Goal: Task Accomplishment & Management: Manage account settings

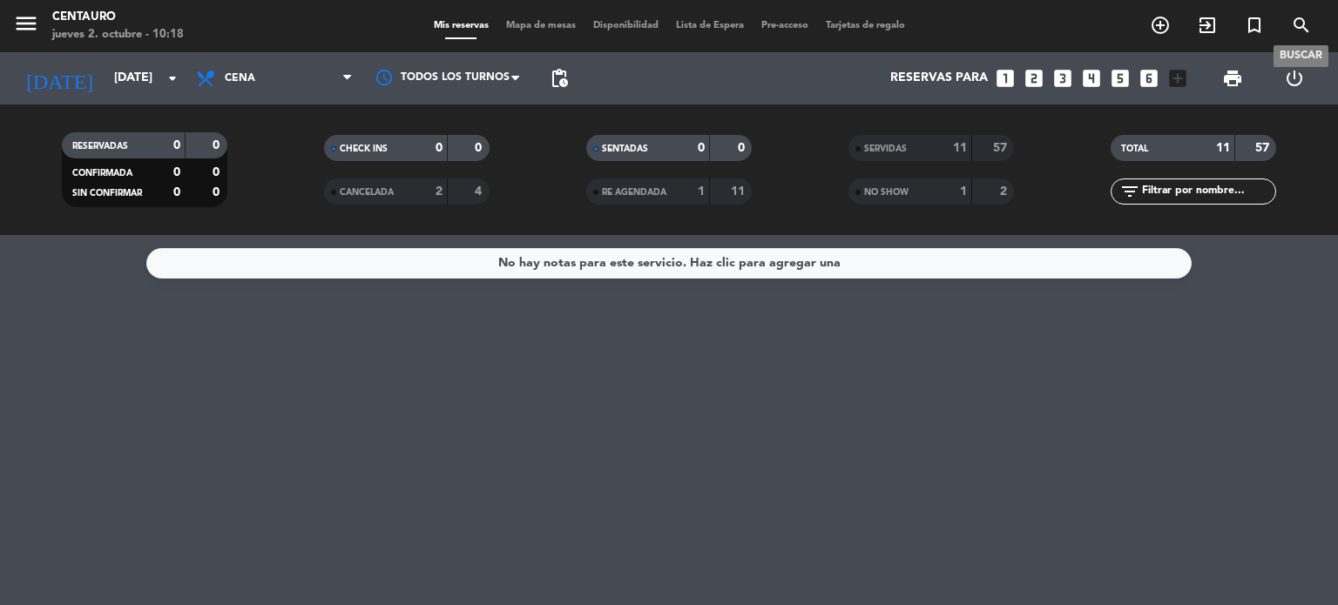
click at [1293, 34] on icon "search" at bounding box center [1301, 25] width 21 height 21
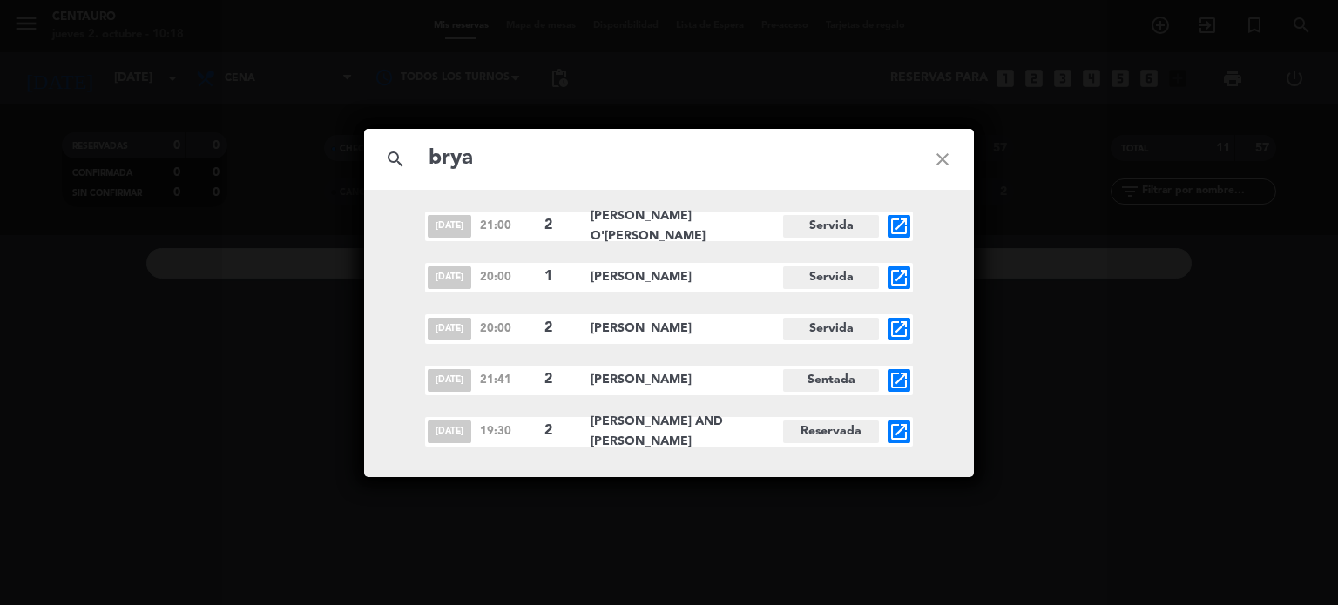
type input "brya"
click at [902, 434] on icon "open_in_new" at bounding box center [899, 432] width 21 height 21
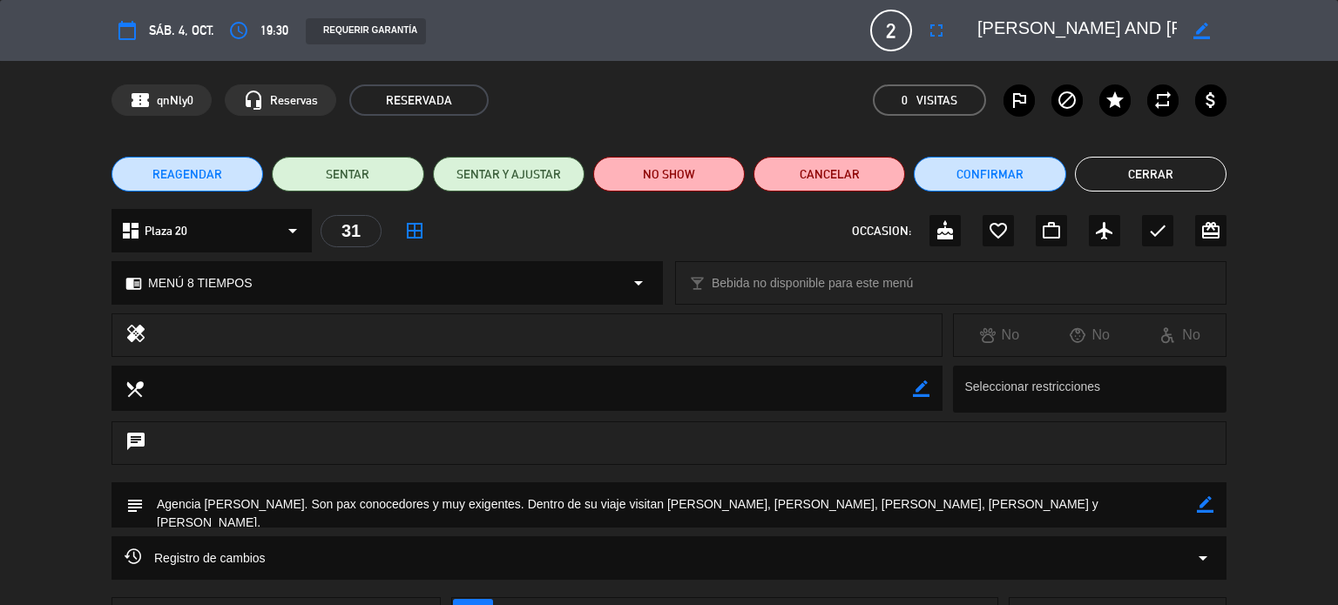
click at [180, 508] on textarea at bounding box center [670, 505] width 1053 height 44
click at [1200, 508] on icon "border_color" at bounding box center [1205, 505] width 17 height 17
click at [174, 498] on textarea at bounding box center [670, 505] width 1053 height 44
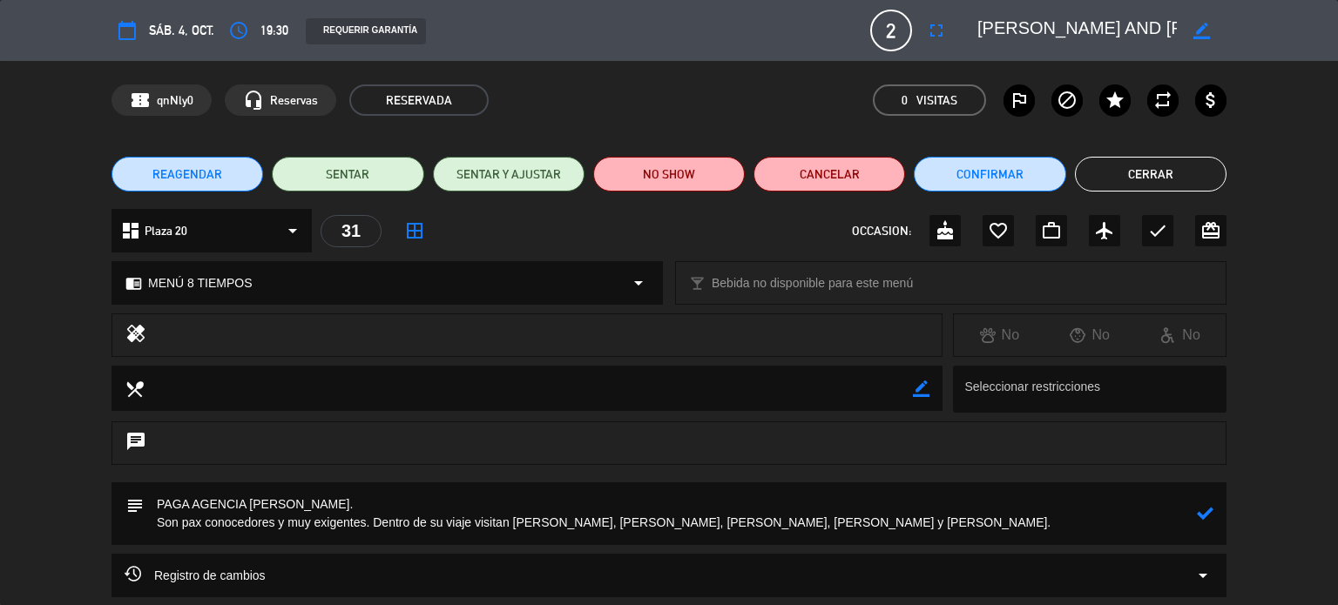
click at [926, 531] on textarea at bounding box center [670, 514] width 1053 height 63
click at [1193, 505] on textarea at bounding box center [670, 514] width 1053 height 63
type textarea "PAGA AGENCIA [PERSON_NAME]. Son pax conocedores y muy exigentes. Dentro de su v…"
click at [1209, 520] on icon at bounding box center [1205, 513] width 17 height 17
click at [1113, 180] on button "Cerrar" at bounding box center [1151, 174] width 152 height 35
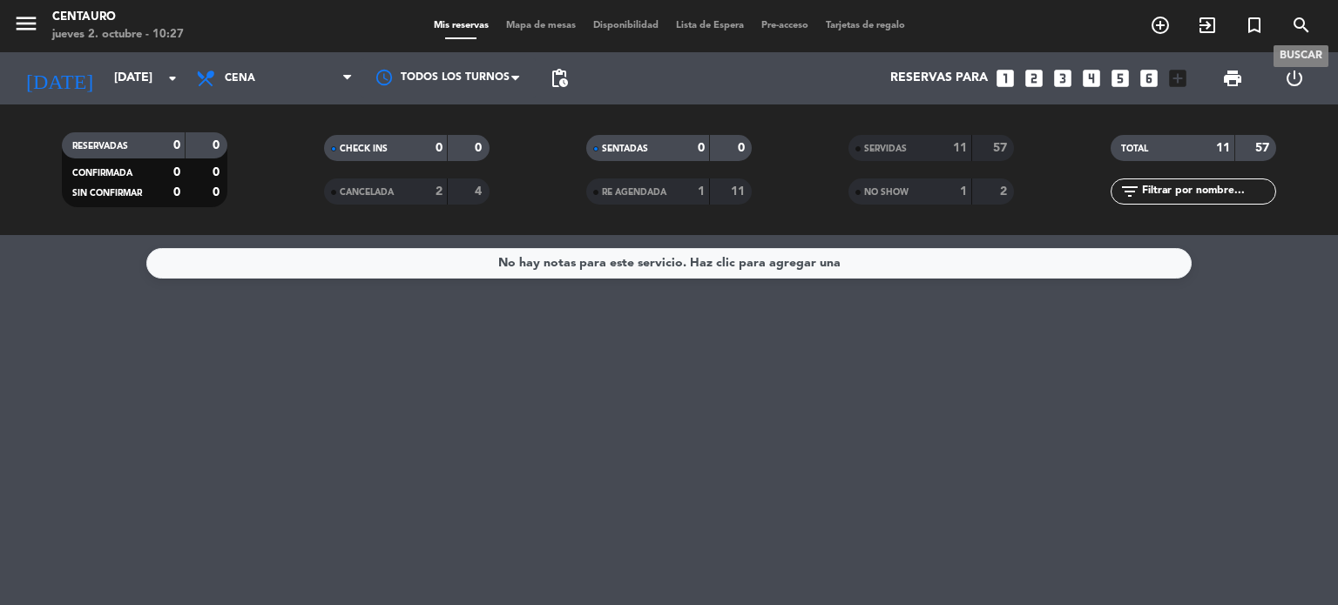
click at [1303, 32] on icon "search" at bounding box center [1301, 25] width 21 height 21
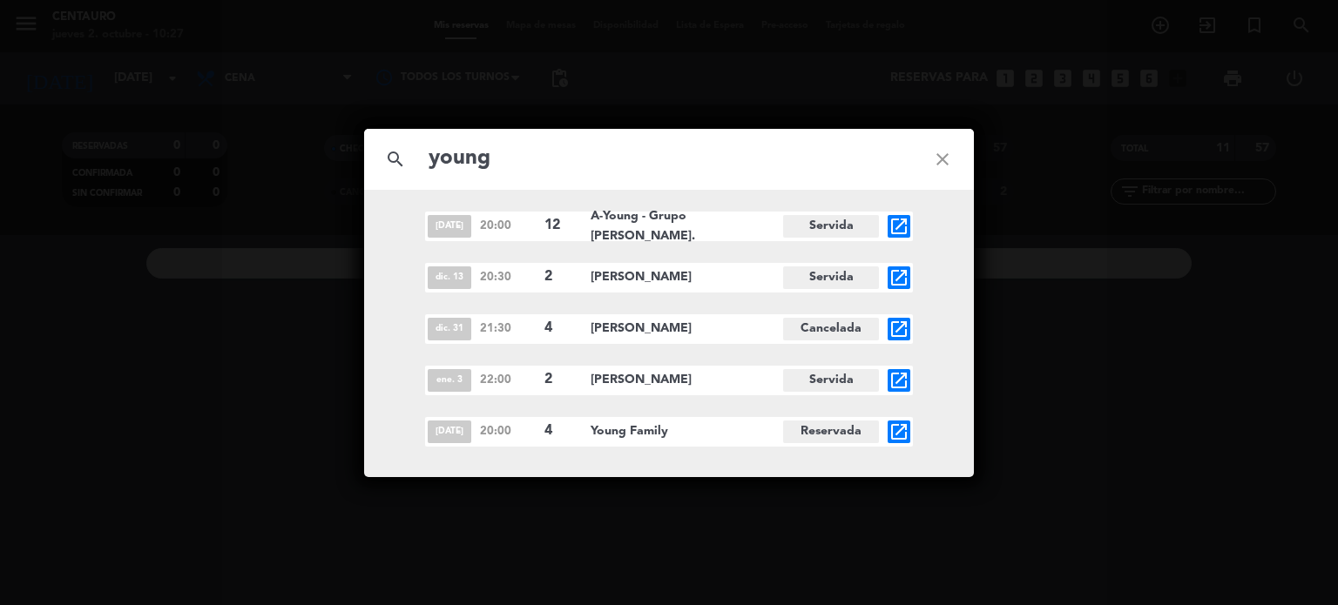
type input "young"
click at [909, 432] on span "open_in_new" at bounding box center [899, 432] width 23 height 23
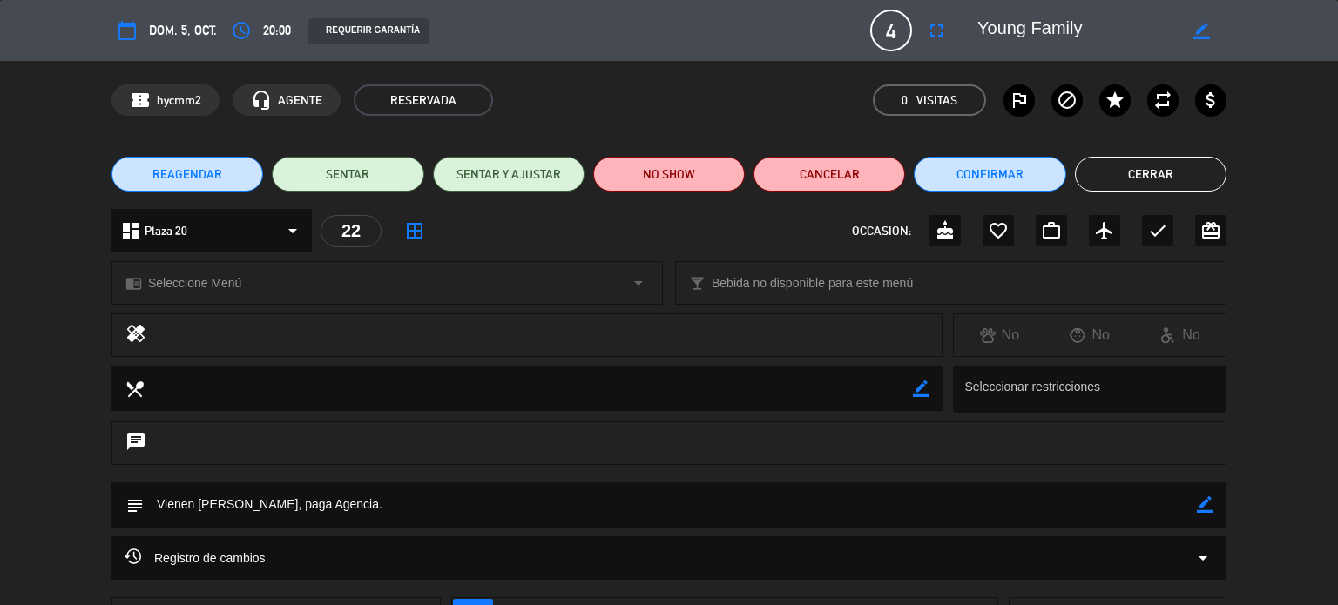
click at [1205, 507] on icon "border_color" at bounding box center [1205, 505] width 17 height 17
paste textarea "N"
type textarea "Vienen [PERSON_NAME], paga Agencia. NO COBRAR A LOS PAX"
click at [1202, 508] on icon at bounding box center [1205, 505] width 17 height 17
click at [1182, 185] on button "Cerrar" at bounding box center [1151, 174] width 152 height 35
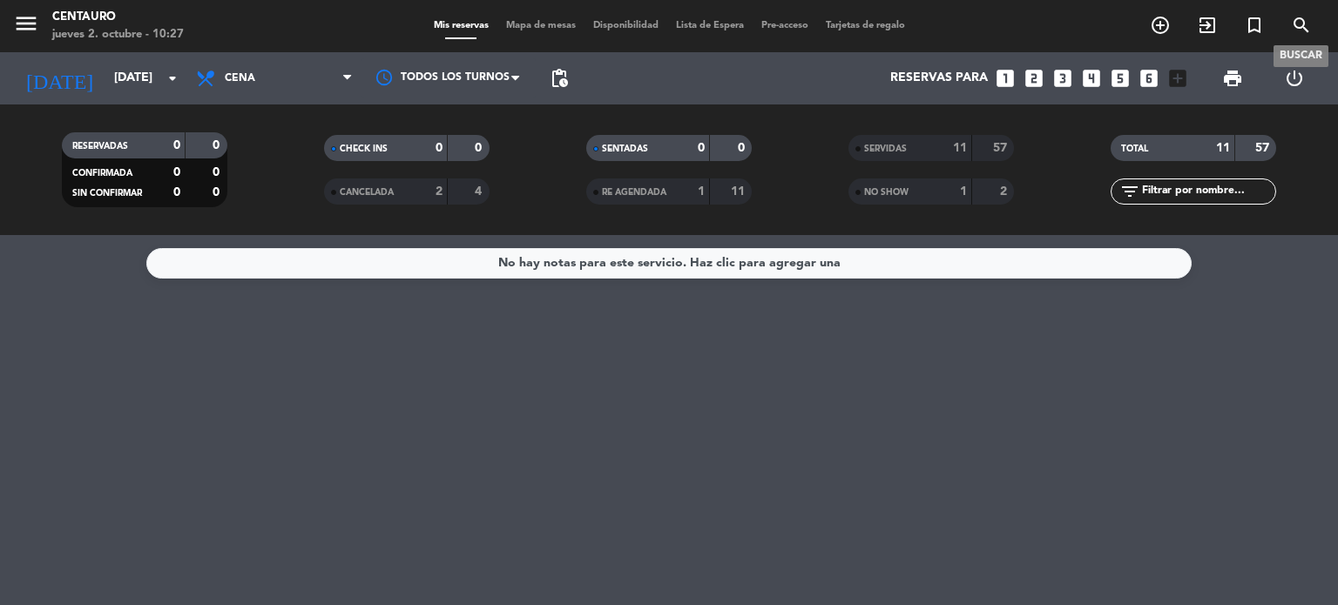
click at [1296, 25] on icon "search" at bounding box center [1301, 25] width 21 height 21
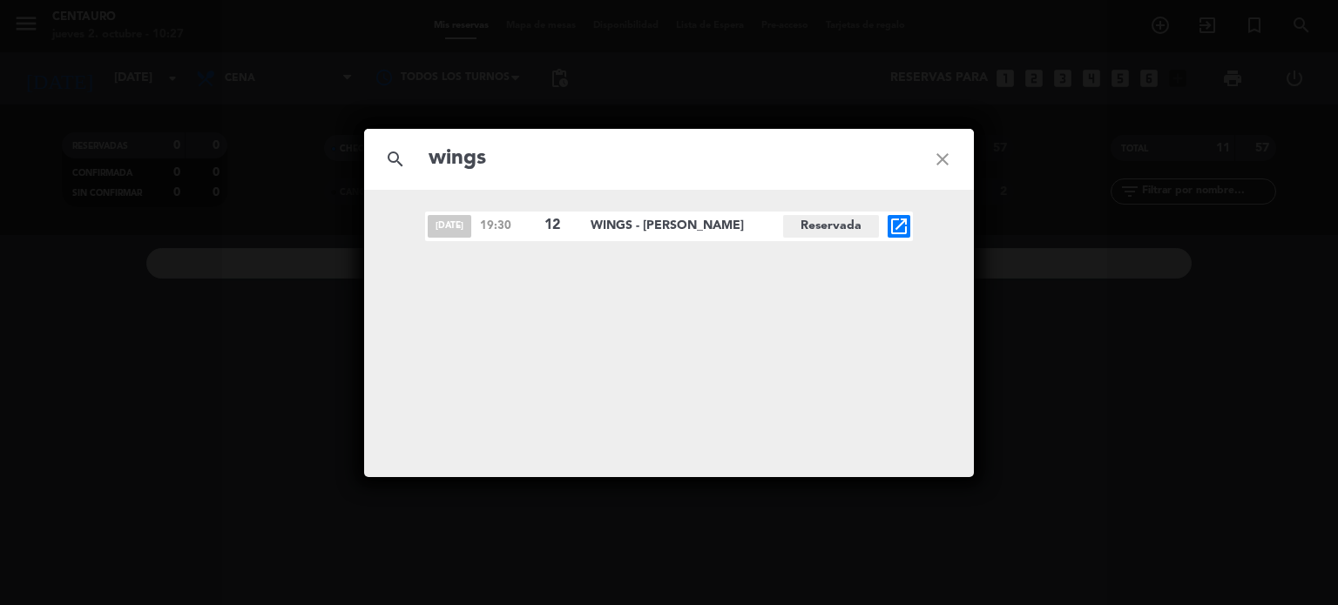
type input "wings"
click at [940, 156] on icon "close" at bounding box center [942, 159] width 63 height 63
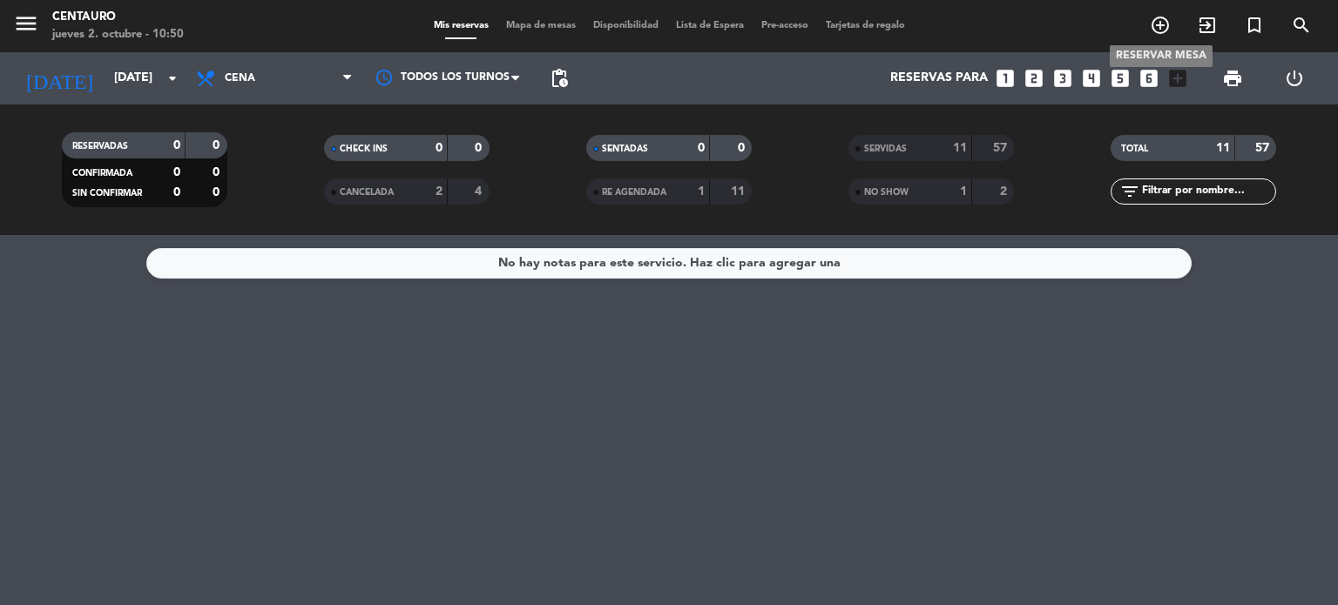
click at [1165, 24] on icon "add_circle_outline" at bounding box center [1160, 25] width 21 height 21
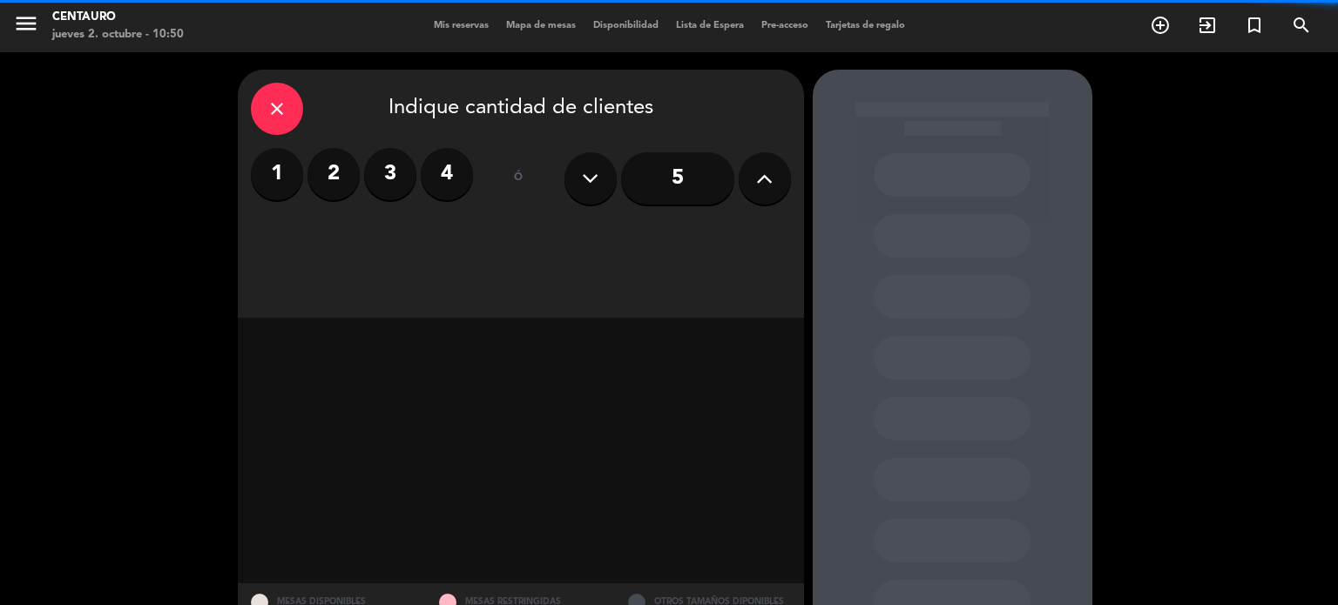
click at [376, 161] on label "3" at bounding box center [390, 174] width 52 height 52
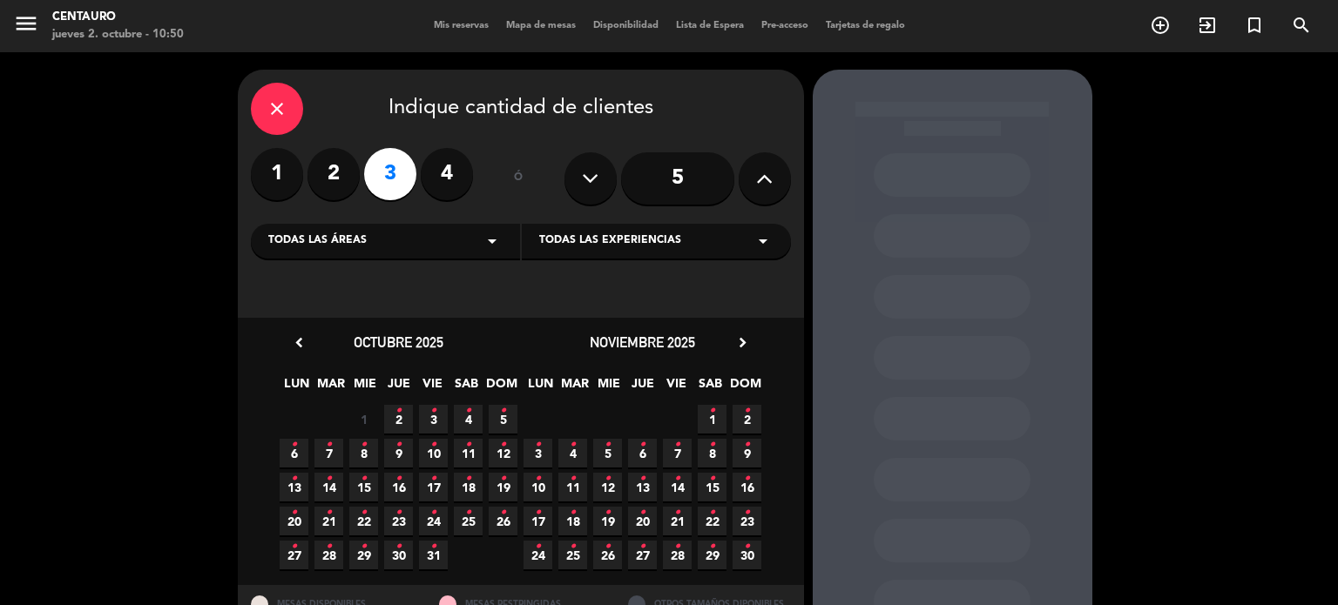
click at [399, 424] on span "2 •" at bounding box center [398, 419] width 29 height 29
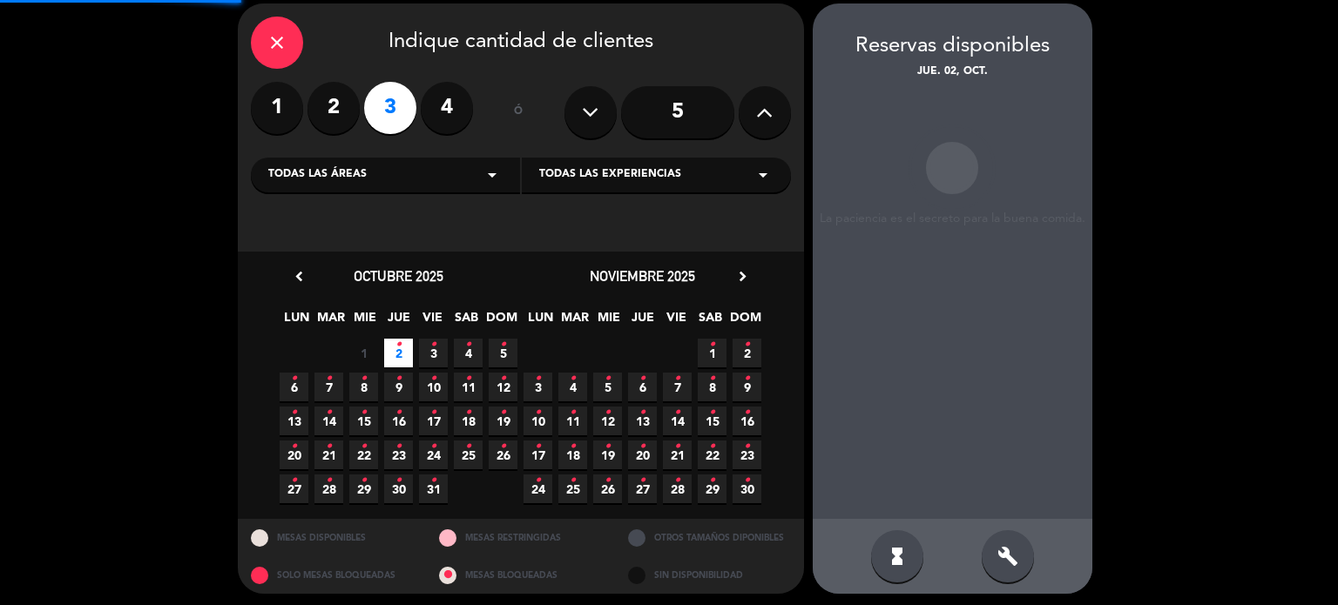
scroll to position [70, 0]
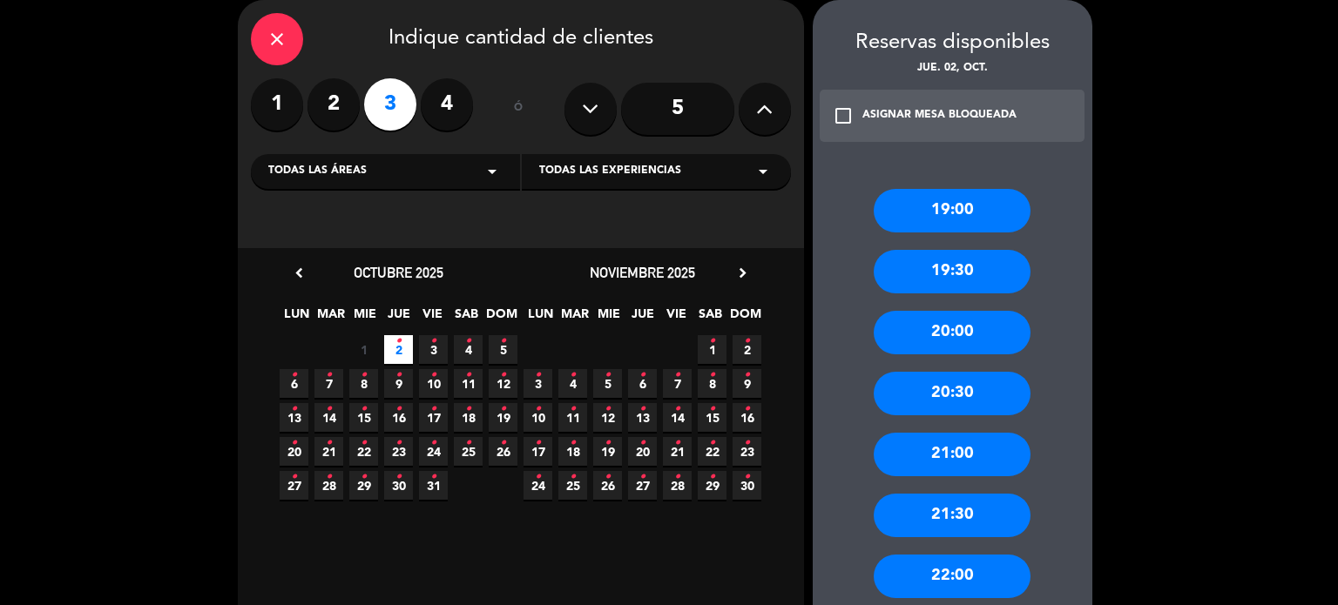
click at [986, 520] on div "21:30" at bounding box center [952, 516] width 157 height 44
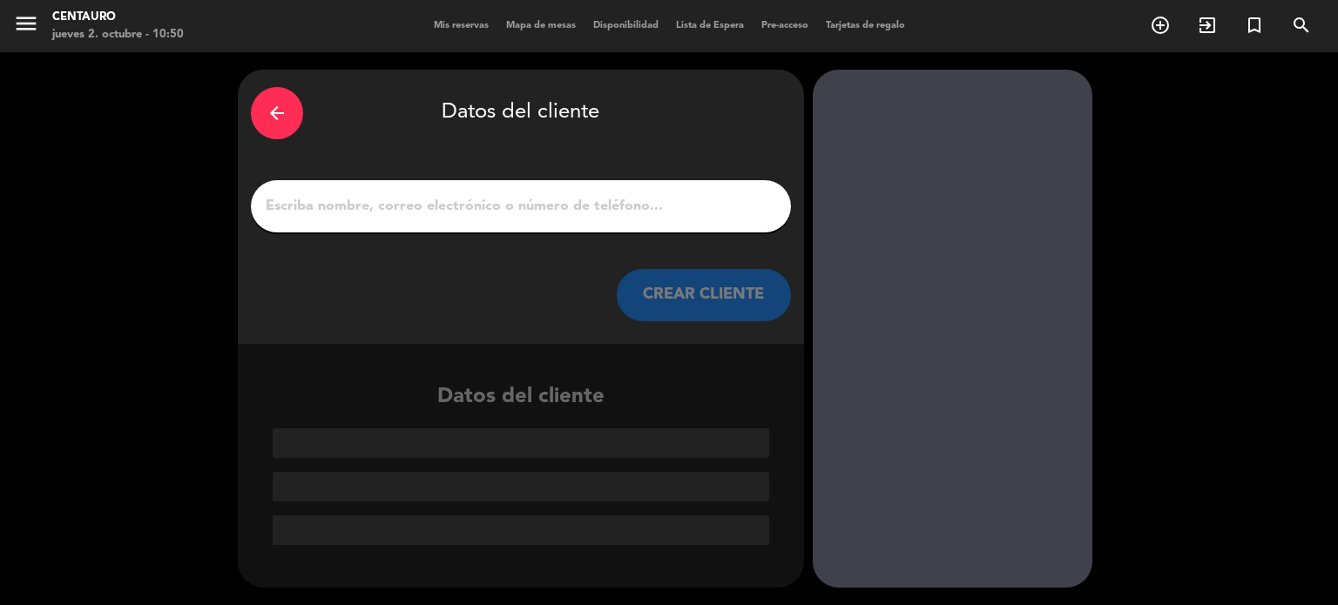
click at [374, 200] on input "1" at bounding box center [521, 206] width 514 height 24
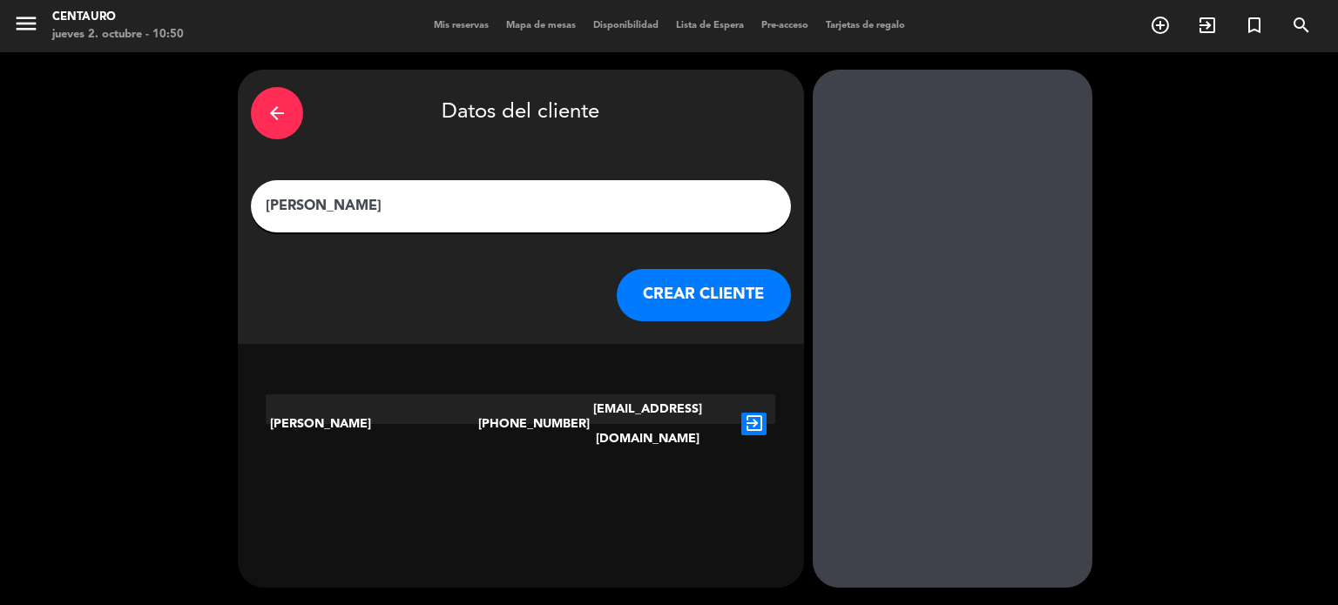
type input "[PERSON_NAME]"
click at [752, 413] on icon "exit_to_app" at bounding box center [753, 424] width 25 height 23
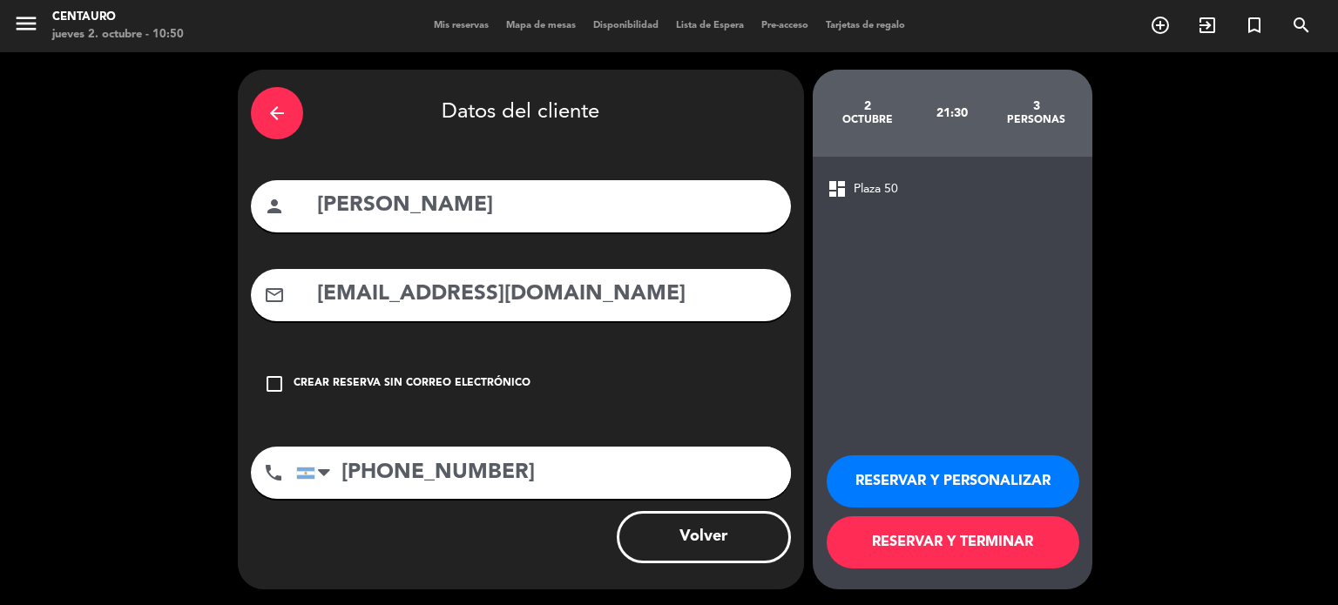
click at [995, 475] on button "RESERVAR Y PERSONALIZAR" at bounding box center [953, 482] width 253 height 52
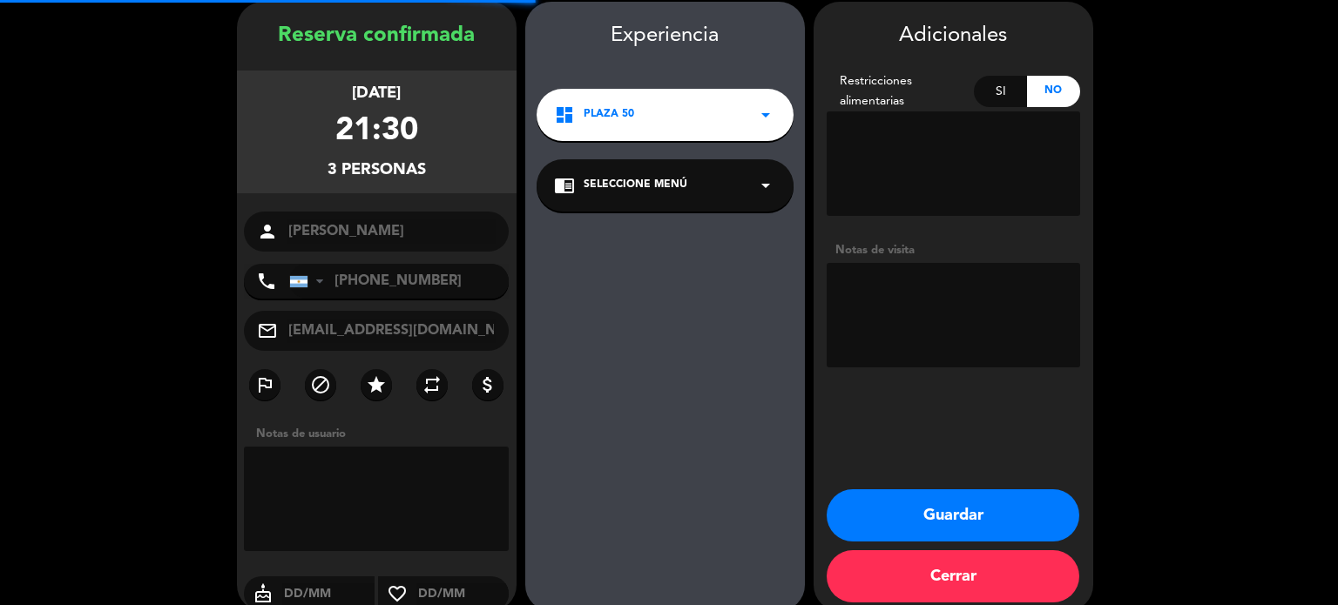
scroll to position [70, 0]
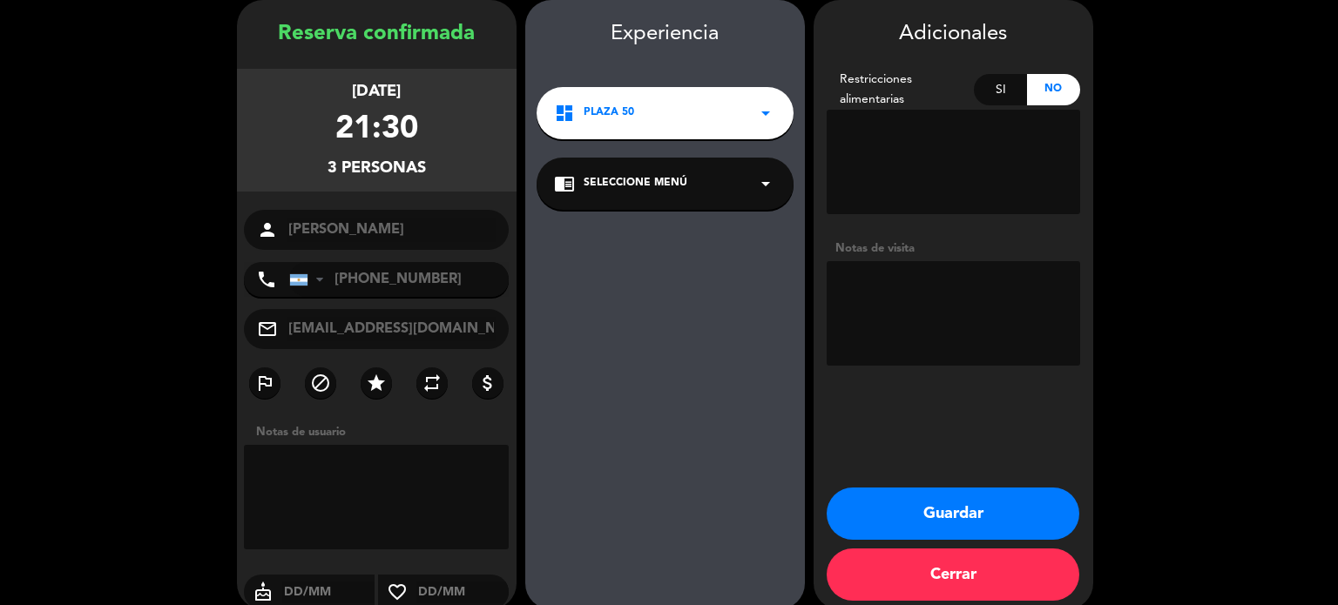
click at [909, 300] on textarea at bounding box center [953, 313] width 253 height 105
click at [773, 186] on icon "arrow_drop_down" at bounding box center [765, 183] width 21 height 21
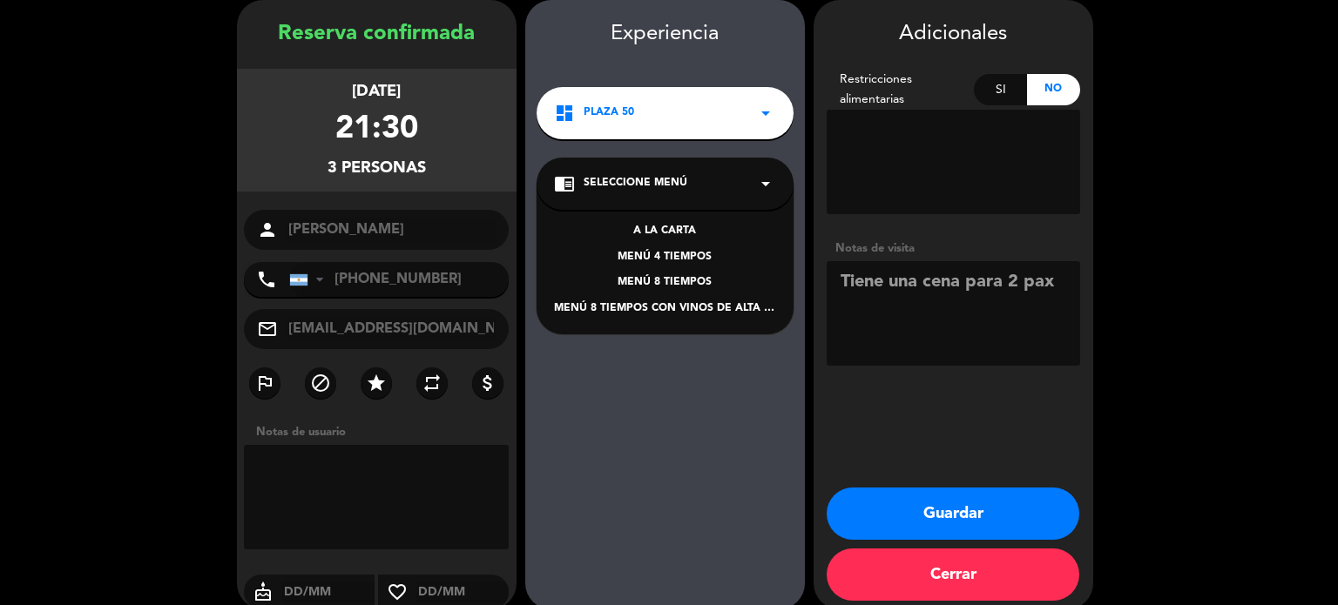
click at [662, 253] on div "MENÚ 4 TIEMPOS" at bounding box center [665, 257] width 222 height 17
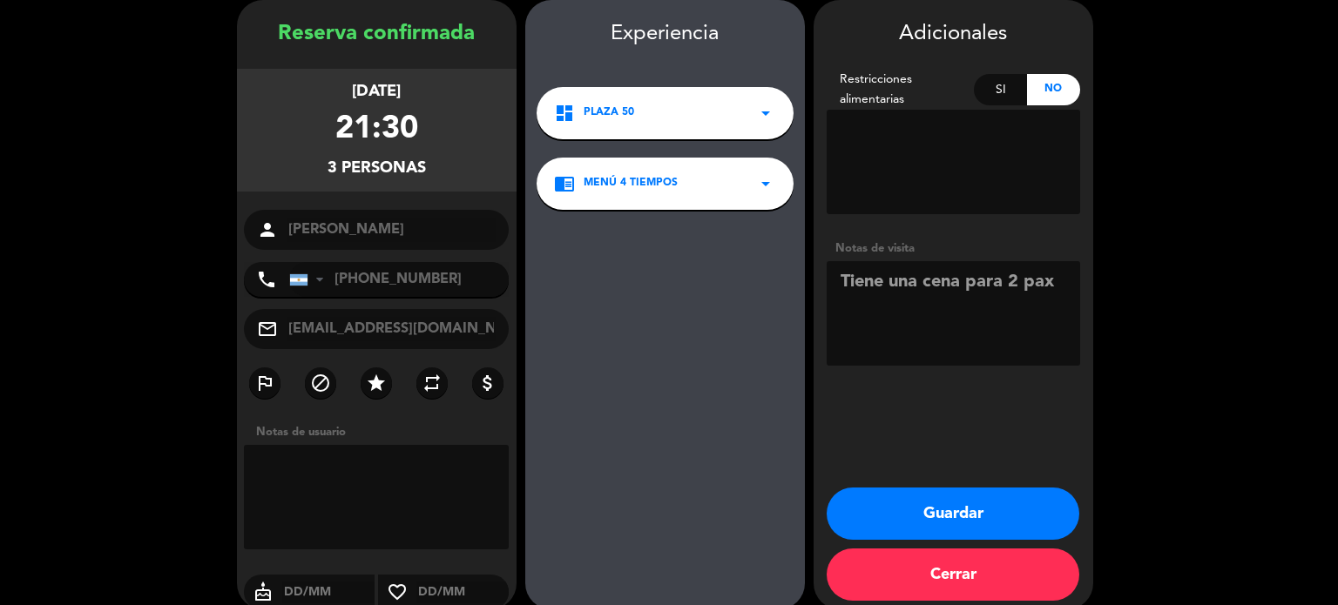
click at [1058, 280] on textarea at bounding box center [953, 313] width 253 height 105
click at [1050, 283] on textarea at bounding box center [953, 313] width 253 height 105
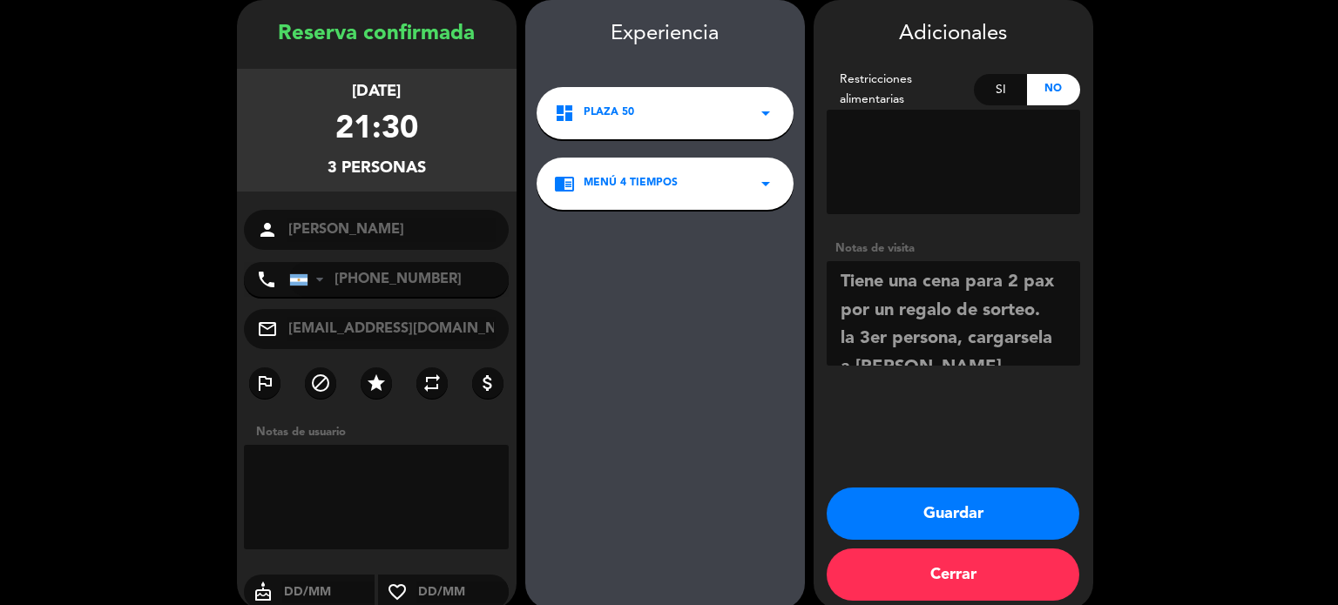
scroll to position [80, 0]
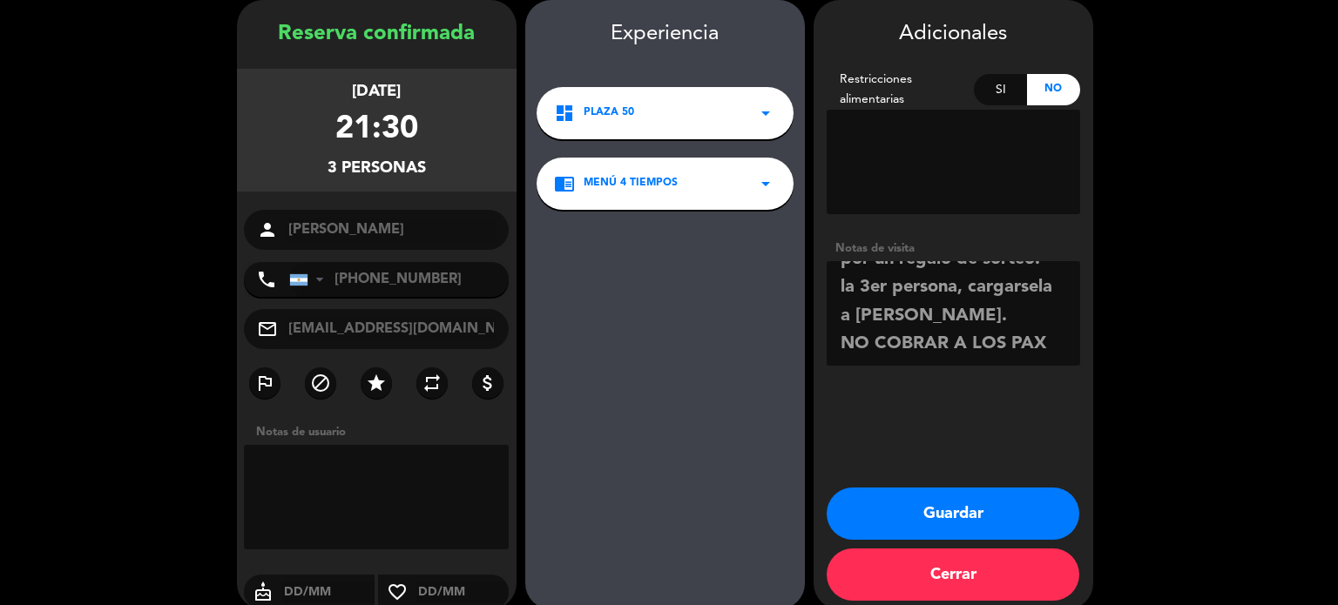
type textarea "Tiene una cena para 2 pax por un regalo de sorteo. la 3er persona, cargarsela a…"
click at [965, 510] on button "Guardar" at bounding box center [953, 514] width 253 height 52
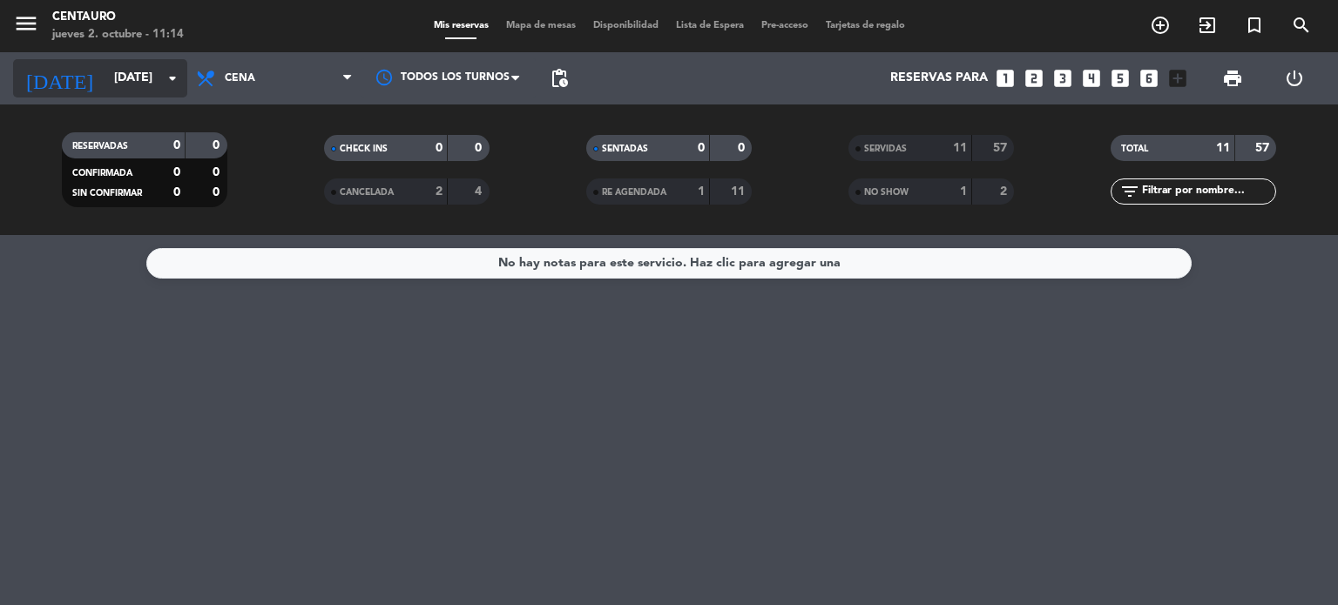
click at [137, 78] on input "[DATE]" at bounding box center [188, 78] width 166 height 31
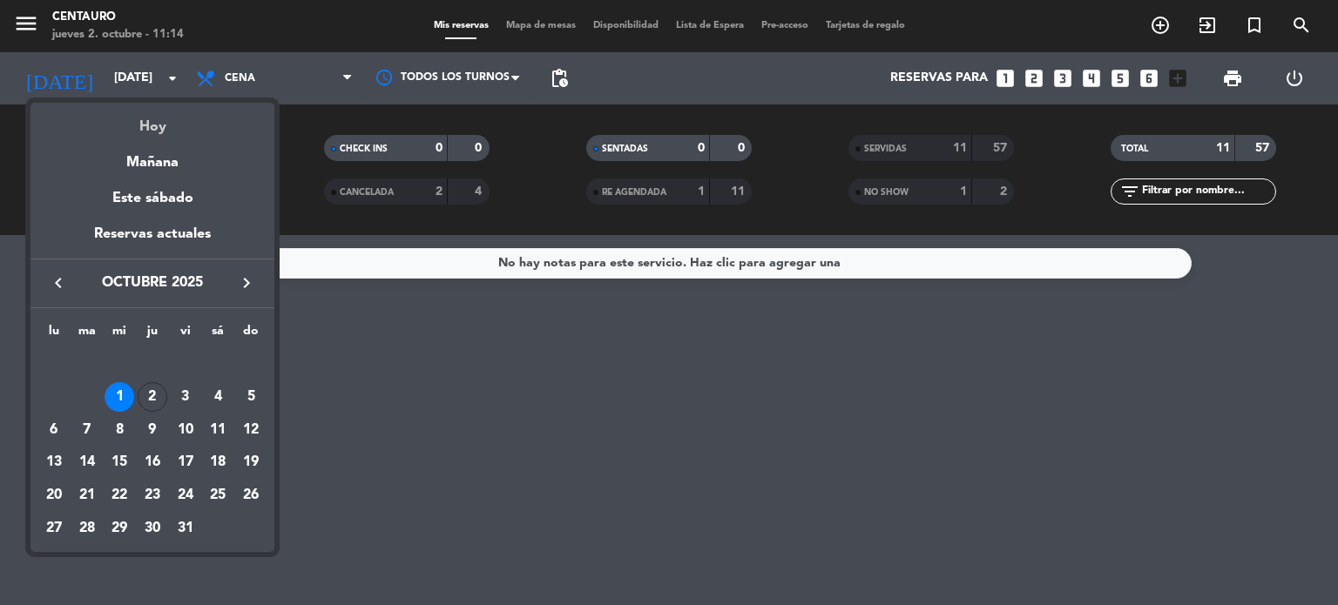
click at [163, 134] on div "Hoy" at bounding box center [152, 121] width 244 height 36
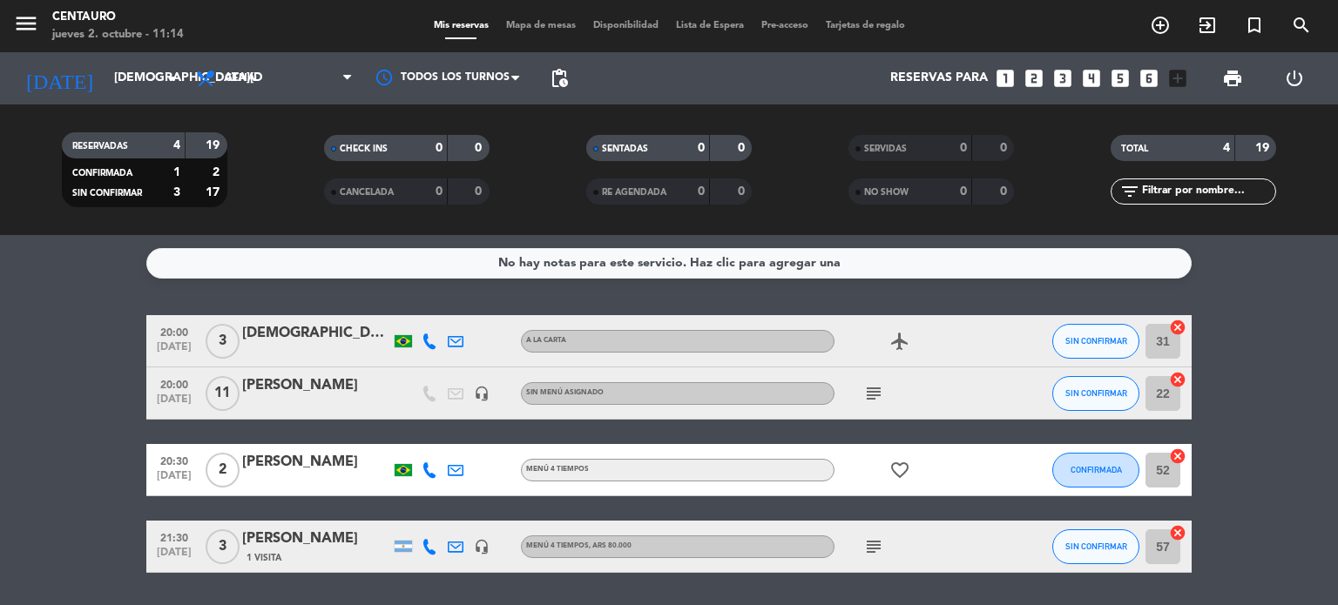
click at [426, 341] on icon at bounding box center [430, 342] width 16 height 16
click at [411, 309] on span "Copiar" at bounding box center [413, 312] width 37 height 18
click at [864, 393] on icon "subject" at bounding box center [873, 393] width 21 height 21
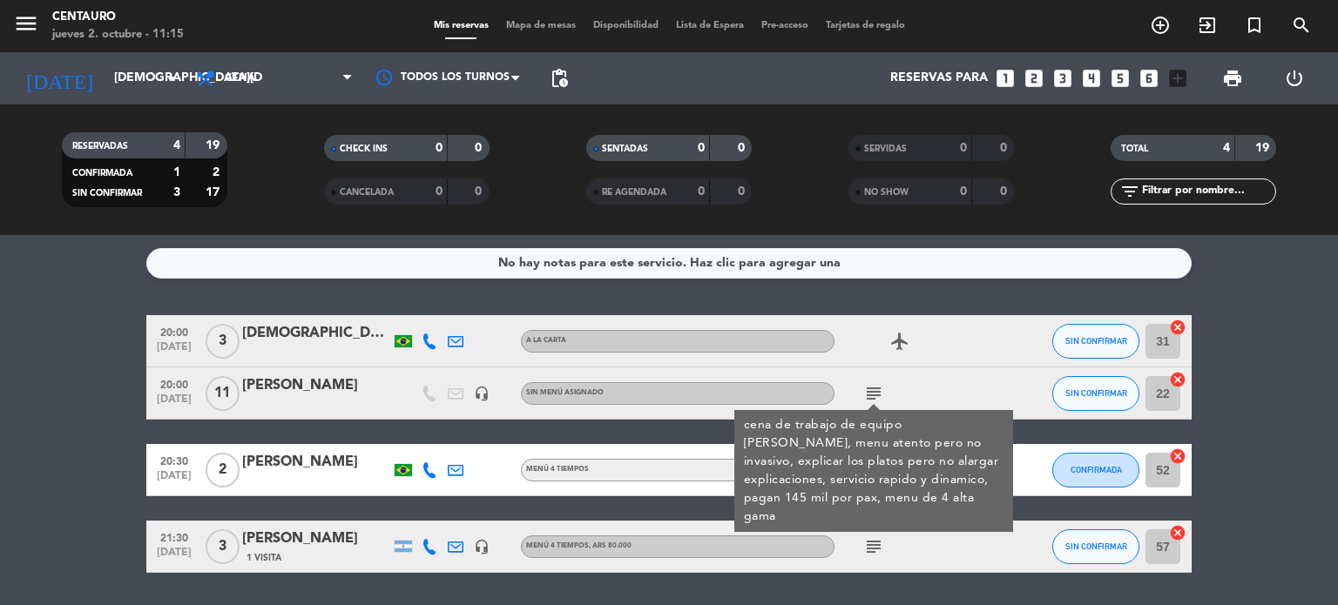
click at [429, 472] on icon at bounding box center [430, 471] width 16 height 16
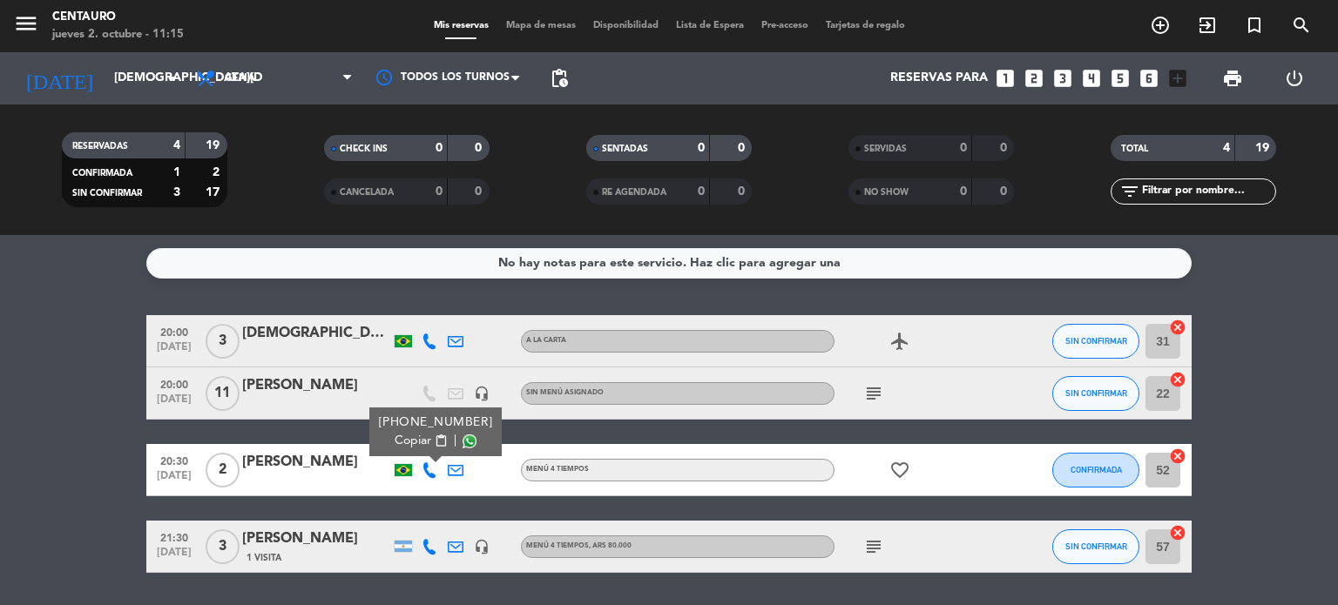
click at [432, 546] on icon at bounding box center [430, 547] width 16 height 16
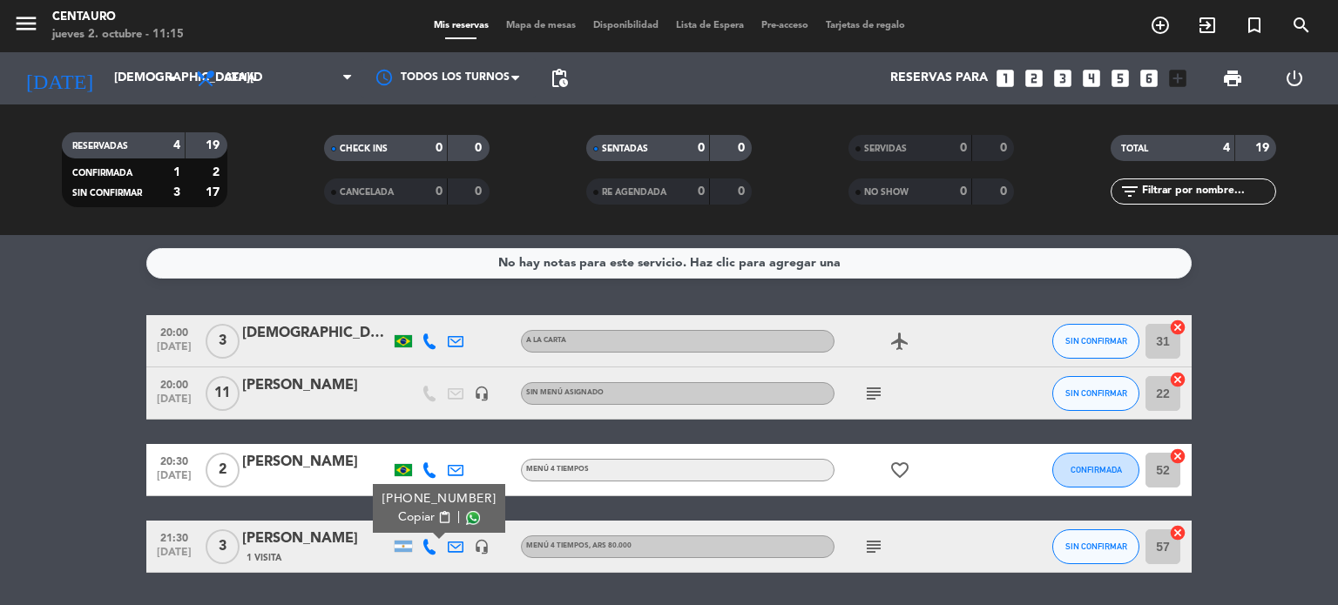
click at [416, 519] on span "Copiar" at bounding box center [416, 518] width 37 height 18
click at [882, 390] on icon "subject" at bounding box center [873, 393] width 21 height 21
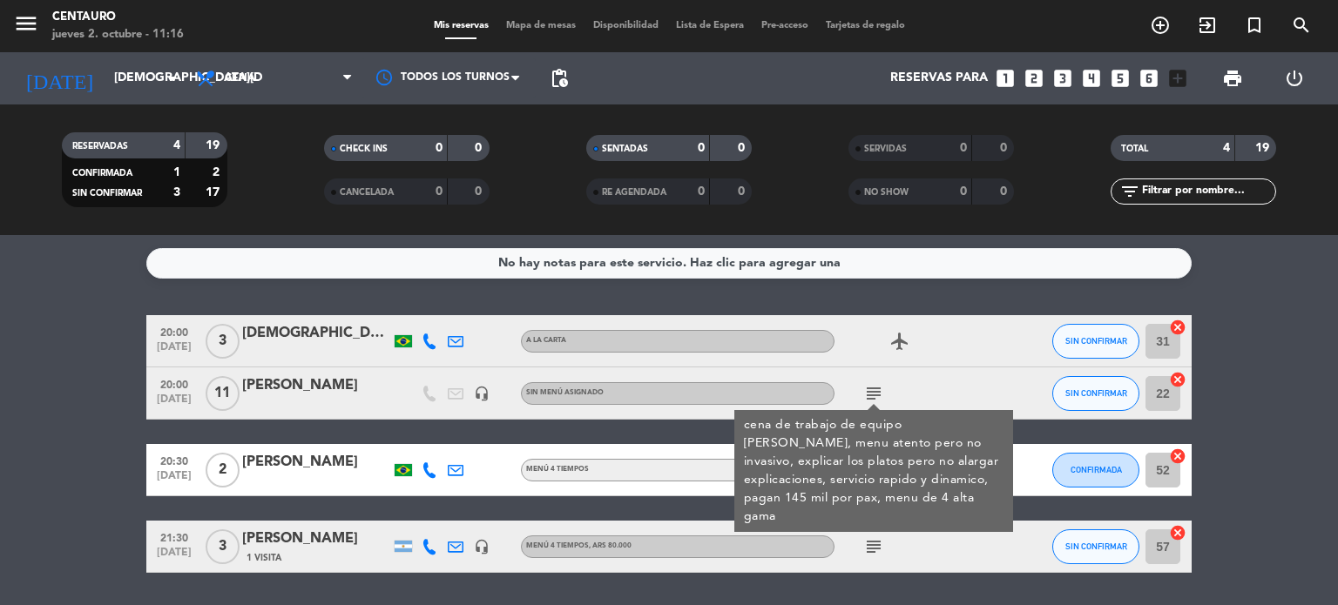
click at [435, 341] on icon at bounding box center [430, 342] width 16 height 16
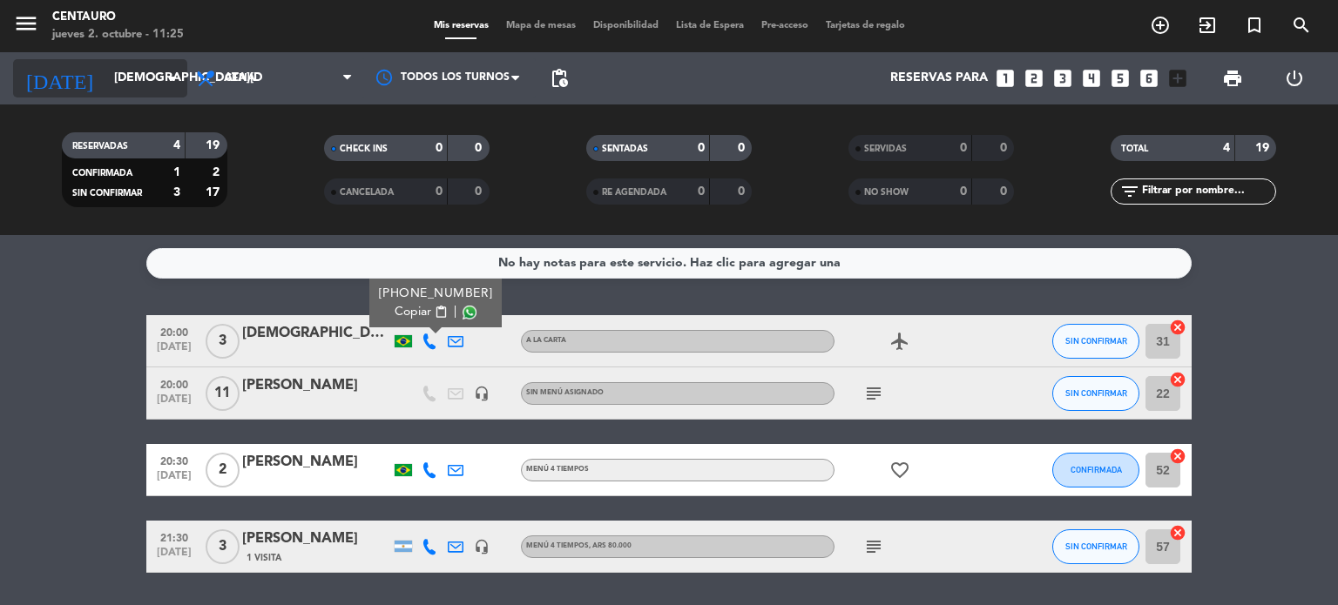
click at [143, 74] on input "[DEMOGRAPHIC_DATA][DATE]" at bounding box center [188, 78] width 166 height 31
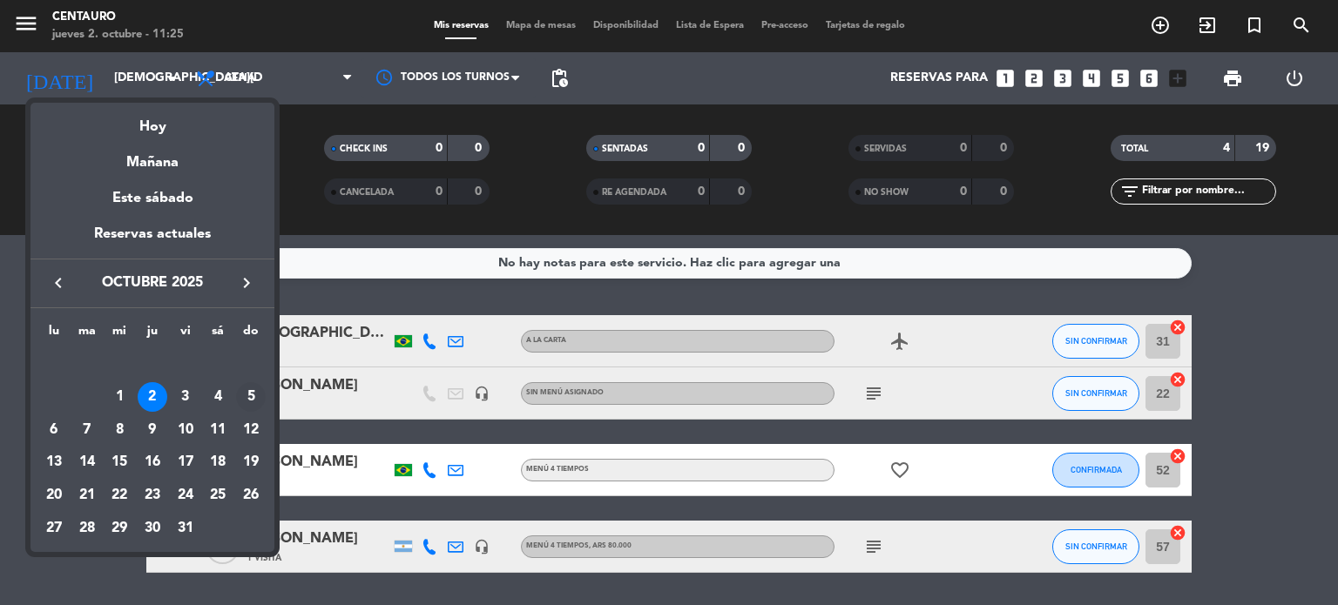
click at [240, 395] on div "5" at bounding box center [251, 397] width 30 height 30
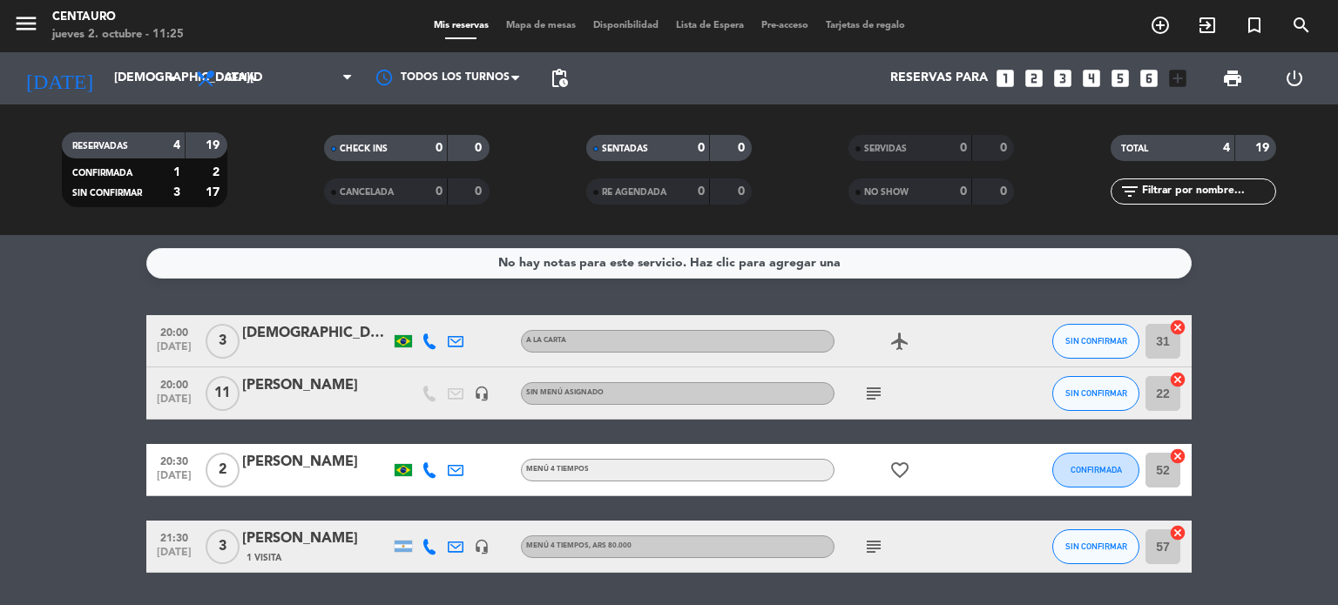
type input "[DATE]"
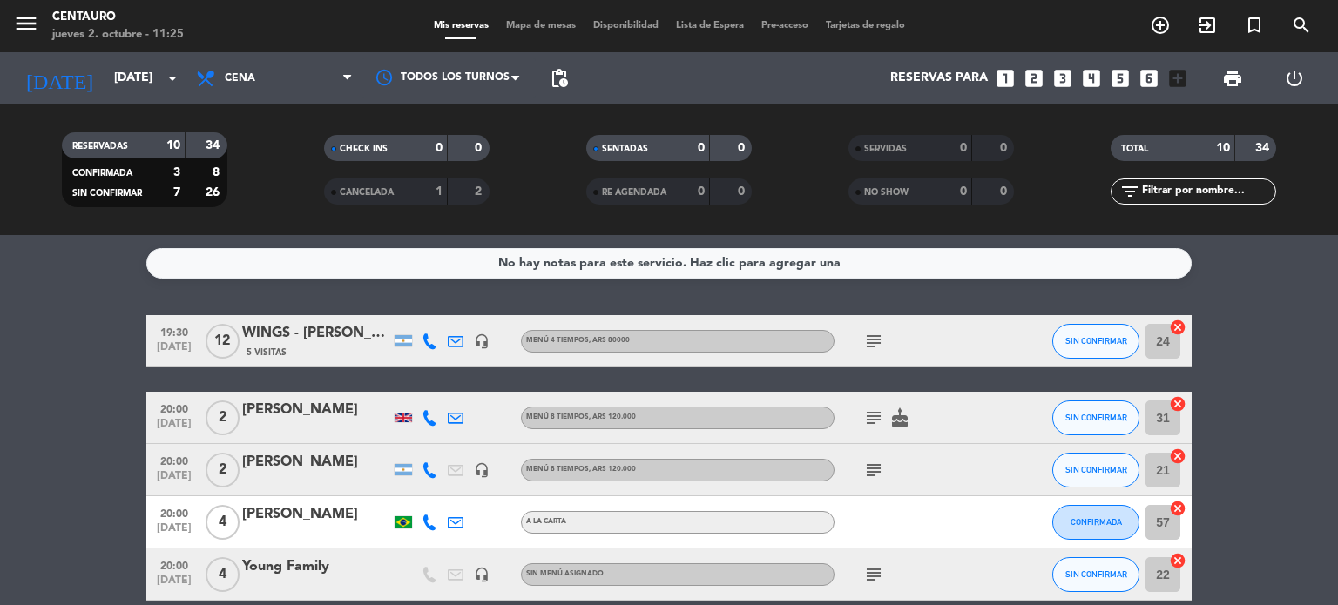
scroll to position [87, 0]
